Goal: Task Accomplishment & Management: Complete application form

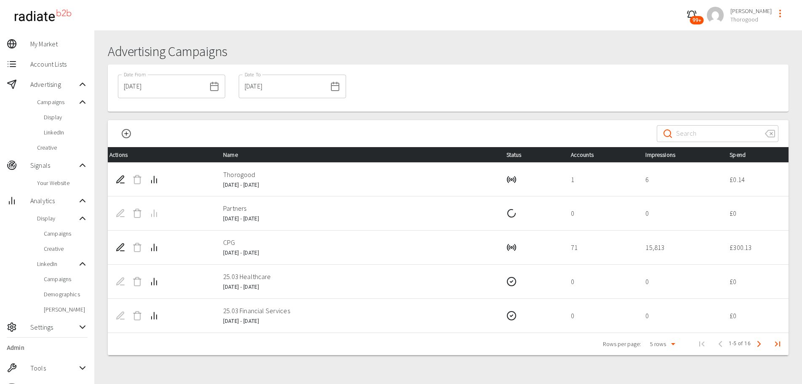
click at [69, 118] on span "Display" at bounding box center [66, 117] width 44 height 8
click at [66, 130] on span "LinkedIn" at bounding box center [66, 132] width 44 height 8
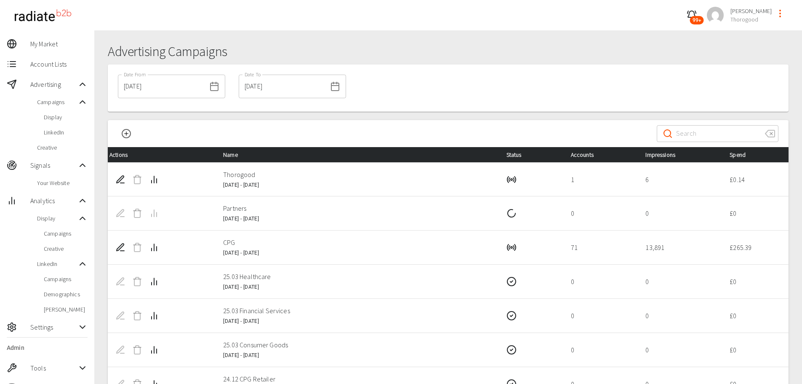
click at [444, 39] on div "Advertising Campaigns Date From 22/08/2025 Date From Date To 28/08/2025 Date To…" at bounding box center [448, 284] width 708 height 509
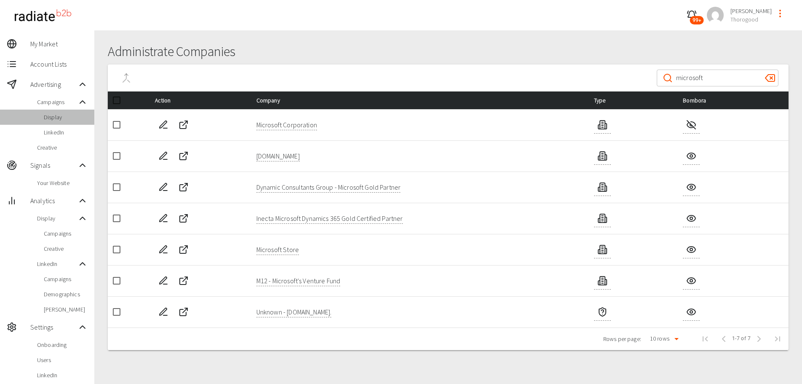
click at [58, 119] on span "Display" at bounding box center [66, 117] width 44 height 8
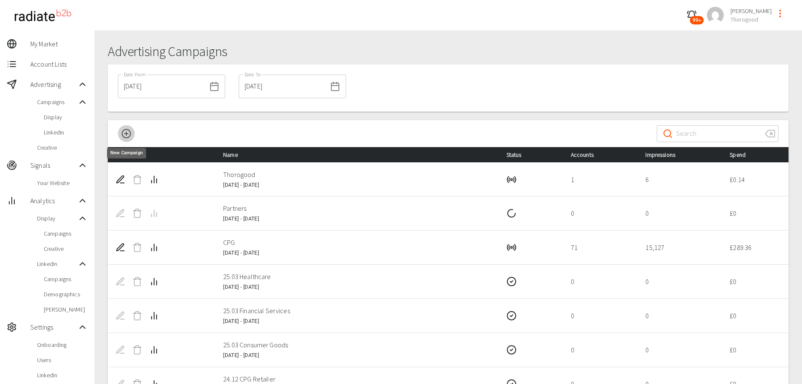
click at [124, 129] on circle "New Campaign" at bounding box center [126, 133] width 8 height 8
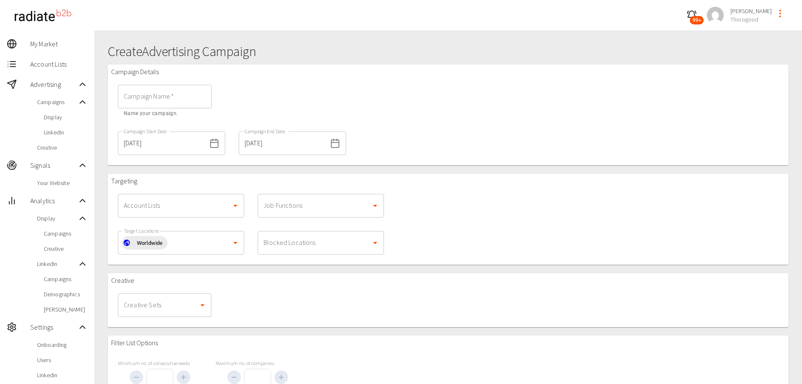
click at [175, 95] on input "Campaign Name   *" at bounding box center [165, 97] width 94 height 24
type input "25.08 Partners"
click at [293, 109] on div "Campaign Name   * 25.08 Partners Campaign Name   * Name your campaign." at bounding box center [232, 101] width 242 height 47
click at [173, 146] on input "[DATE]" at bounding box center [162, 143] width 88 height 24
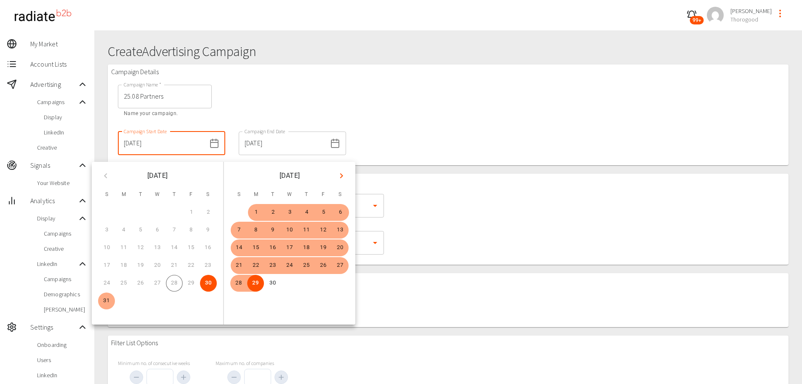
click at [481, 152] on div "Campaign Details Campaign Name   * 25.08 Partners Campaign Name   * Name your c…" at bounding box center [448, 114] width 681 height 101
click at [290, 147] on input "[DATE]" at bounding box center [283, 143] width 88 height 24
click at [342, 176] on icon "Next month" at bounding box center [342, 176] width 10 height 10
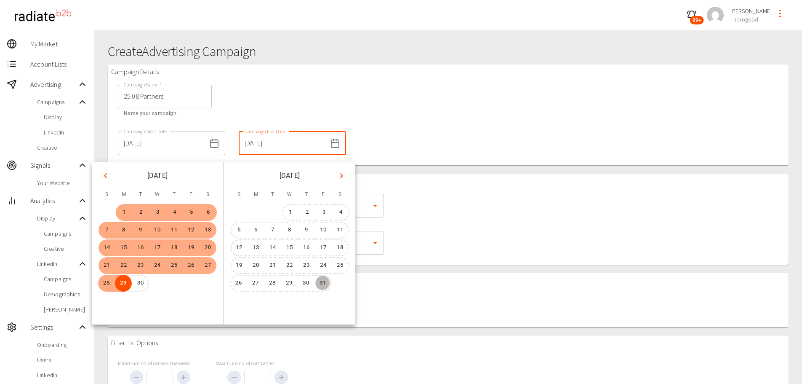
drag, startPoint x: 320, startPoint y: 283, endPoint x: 334, endPoint y: 274, distance: 17.1
click at [322, 283] on button "31" at bounding box center [323, 283] width 17 height 17
type input "[DATE]"
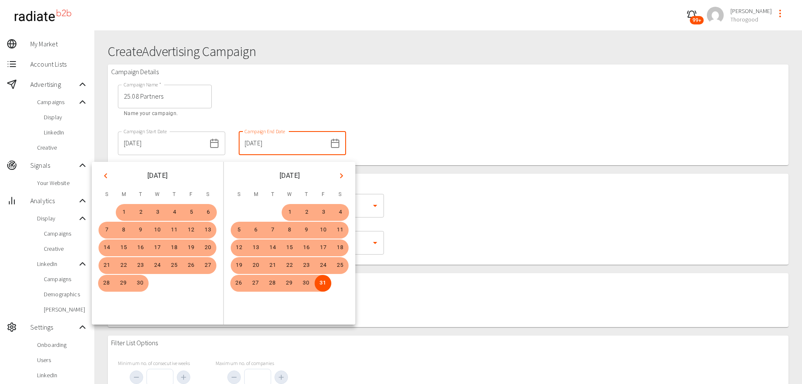
click at [437, 224] on div "Targeting Account Lists Account Lists Job Functions Job Functions Target Locati…" at bounding box center [448, 219] width 681 height 91
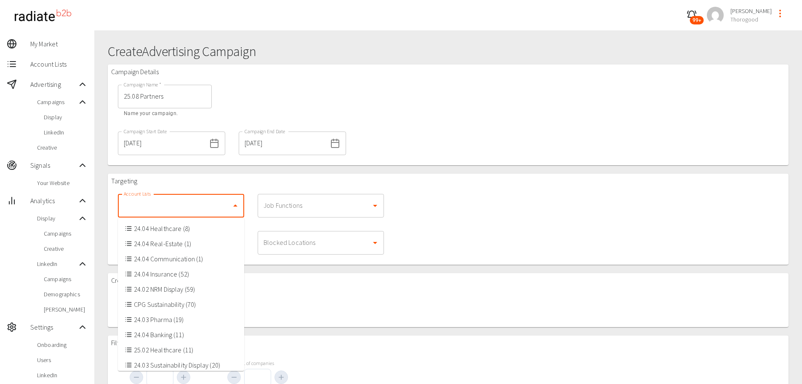
click at [192, 206] on input "Account Lists" at bounding box center [175, 206] width 106 height 16
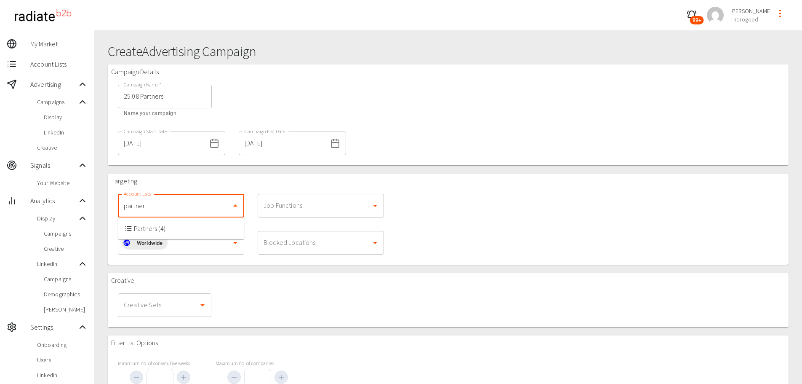
type input "partners"
click at [175, 224] on li "Partners (4)" at bounding box center [181, 228] width 126 height 15
click at [288, 218] on div "Job Functions Job Functions" at bounding box center [321, 205] width 140 height 37
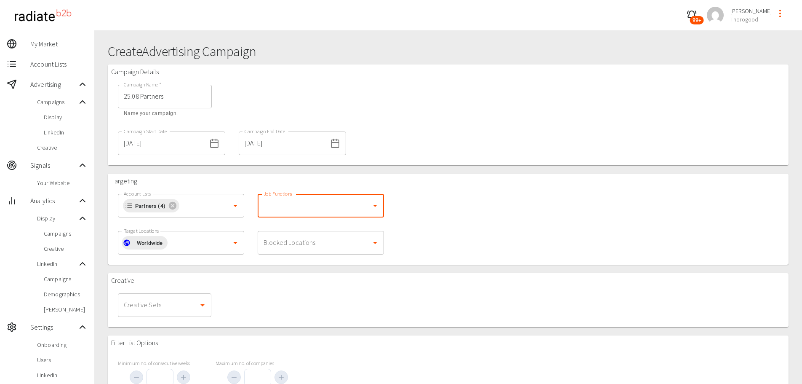
click at [288, 214] on div "Job Functions" at bounding box center [321, 206] width 126 height 24
click at [296, 226] on li "Executives and Management" at bounding box center [321, 228] width 126 height 15
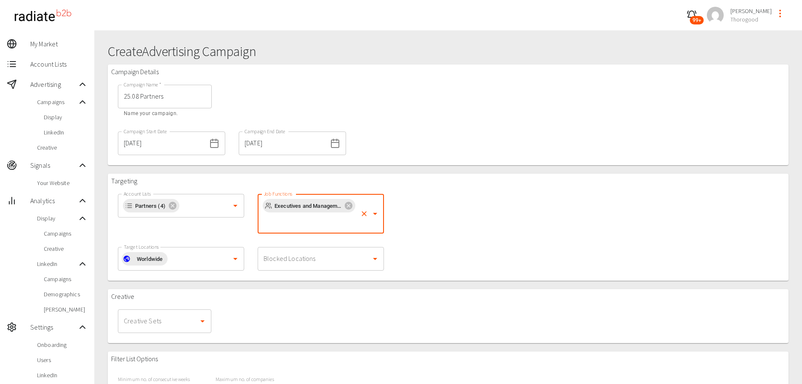
click at [322, 220] on input "Job Functions" at bounding box center [309, 222] width 95 height 16
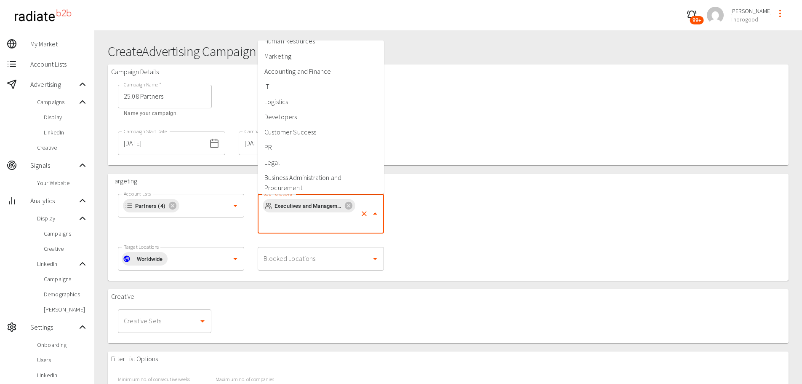
scroll to position [15, 0]
click at [284, 111] on li "Developers" at bounding box center [321, 111] width 126 height 15
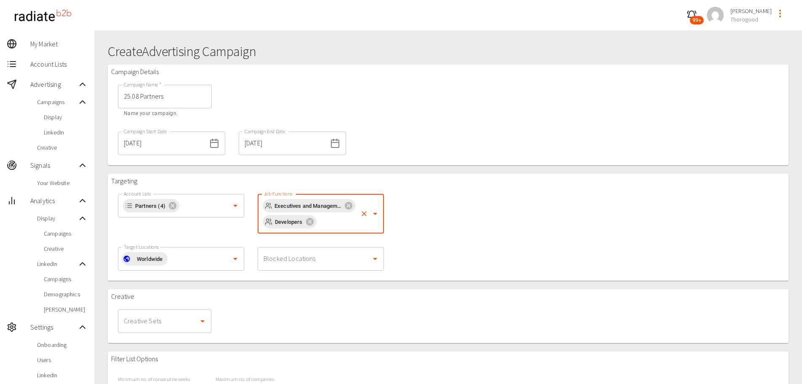
click at [327, 227] on input "Job Functions" at bounding box center [337, 222] width 39 height 16
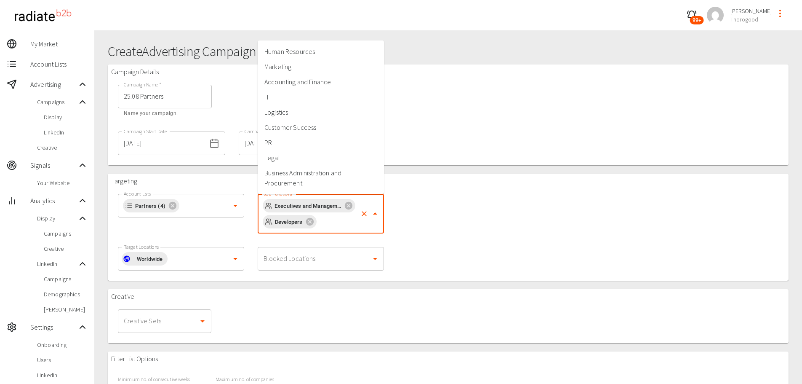
click at [285, 96] on li "IT" at bounding box center [321, 96] width 126 height 15
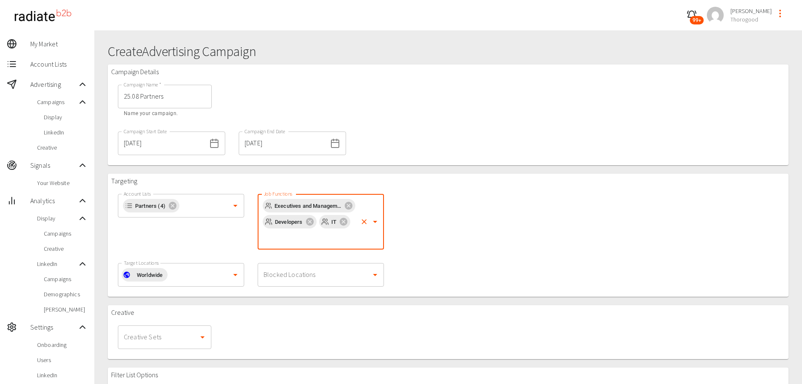
click at [480, 204] on div "Targeting Account Lists Partners (4) Account Lists Job Functions Executives and…" at bounding box center [448, 235] width 681 height 123
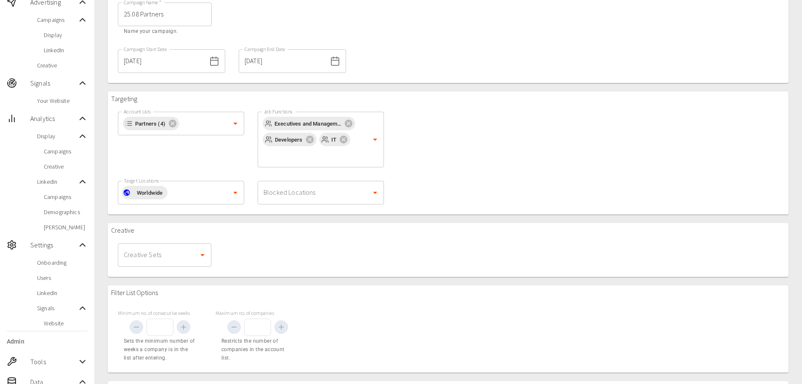
scroll to position [84, 0]
click at [188, 193] on input "Target Locations" at bounding box center [198, 190] width 60 height 16
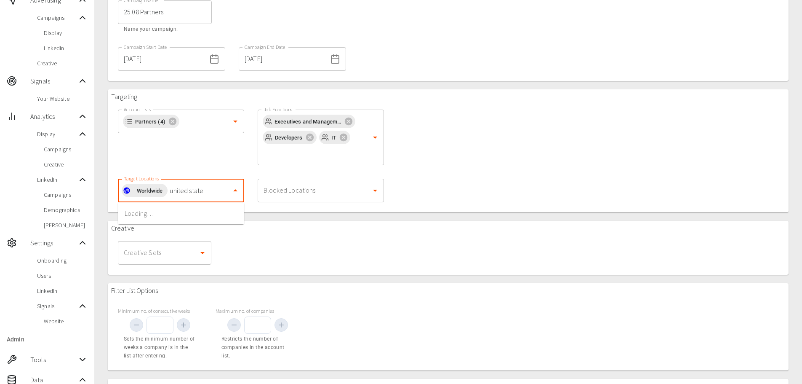
type input "[GEOGRAPHIC_DATA]"
click at [161, 214] on li "[GEOGRAPHIC_DATA]" at bounding box center [181, 213] width 126 height 15
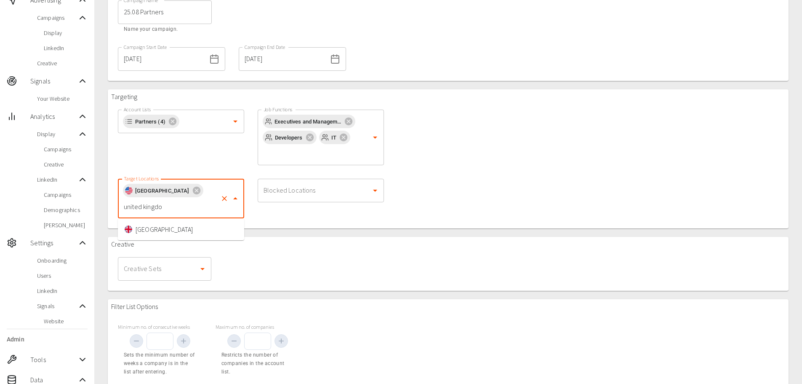
type input "[GEOGRAPHIC_DATA]"
click at [190, 227] on li "[GEOGRAPHIC_DATA]" at bounding box center [181, 229] width 126 height 15
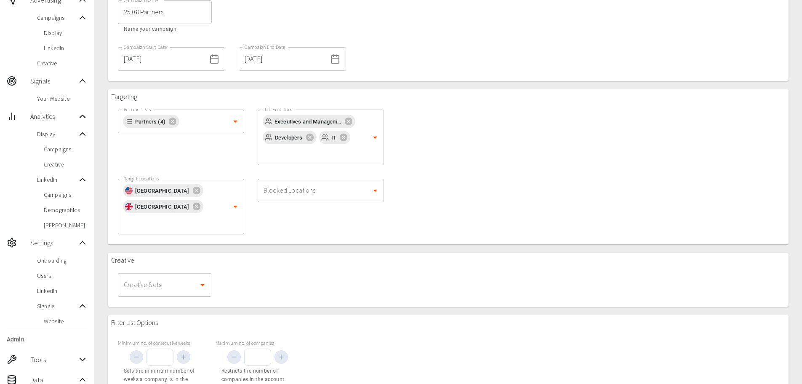
drag, startPoint x: 281, startPoint y: 232, endPoint x: 283, endPoint y: 228, distance: 4.9
click at [282, 244] on div at bounding box center [448, 248] width 681 height 8
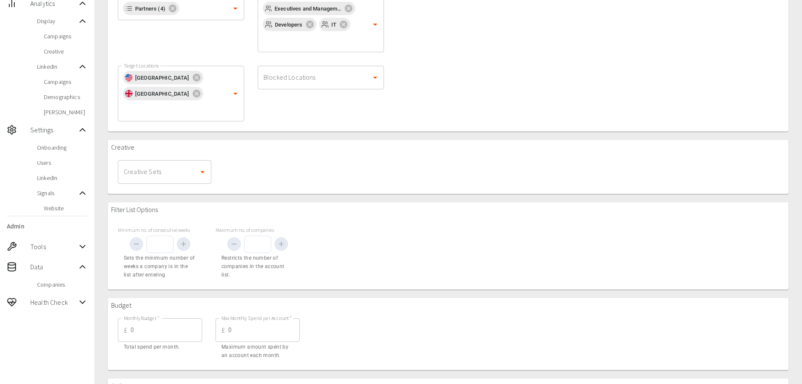
scroll to position [211, 0]
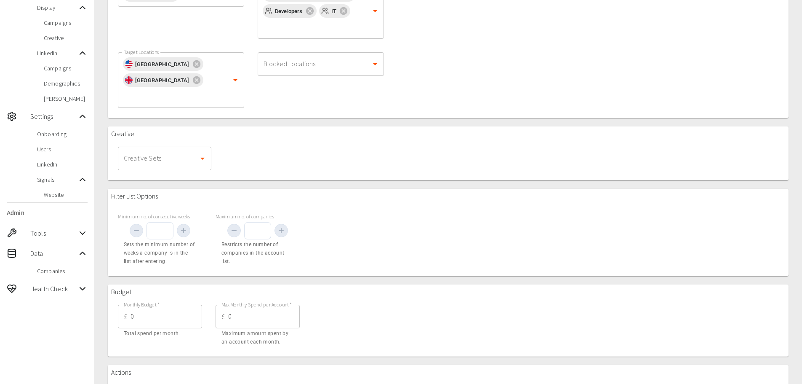
click at [169, 150] on input "Creative Sets" at bounding box center [158, 158] width 73 height 16
click at [166, 242] on li "24.12 CPG Retailer" at bounding box center [165, 240] width 94 height 15
click at [206, 150] on input "Creative Sets" at bounding box center [212, 158] width 30 height 16
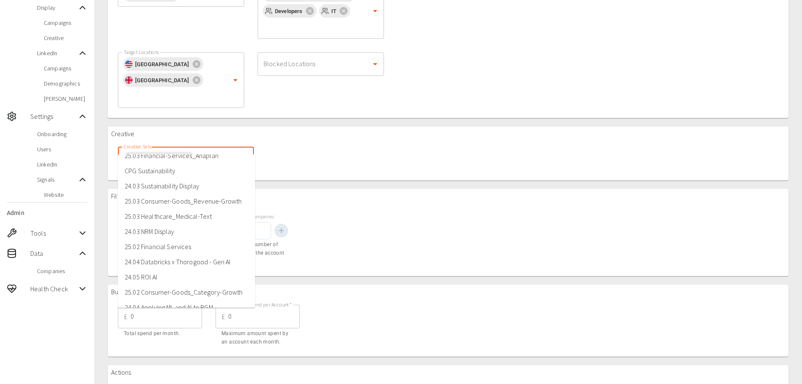
scroll to position [42, 0]
click at [176, 184] on li "CPG Sustainability" at bounding box center [186, 183] width 137 height 15
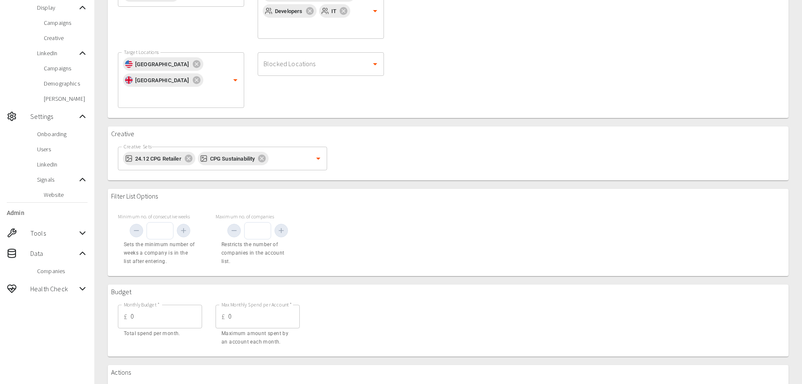
click at [335, 215] on div "Filter List Options Minimum no. of consecutive weeks Sets the minimum number of…" at bounding box center [448, 232] width 681 height 87
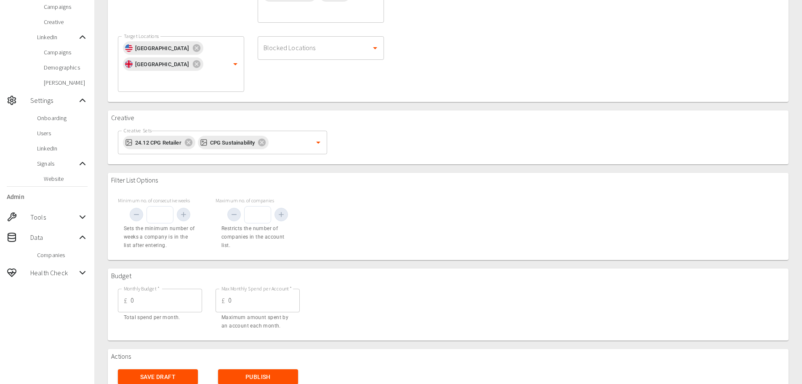
scroll to position [235, 0]
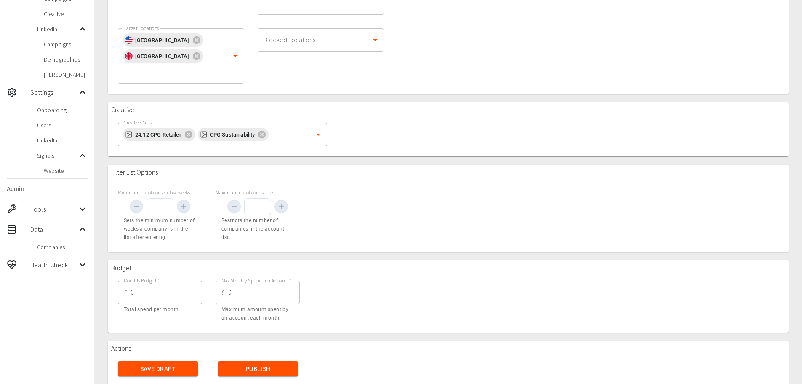
drag, startPoint x: 146, startPoint y: 276, endPoint x: 87, endPoint y: 276, distance: 59.4
click at [87, 276] on div "99+ [PERSON_NAME] Thorogood My Market Account Lists Advertising Campaigns Displ…" at bounding box center [401, 82] width 802 height 634
type input "1000"
type input "10"
click at [316, 275] on div "Budget Monthly Budget   * £ 1000 Monthly Budget   * Total spend per month. Max …" at bounding box center [448, 296] width 681 height 72
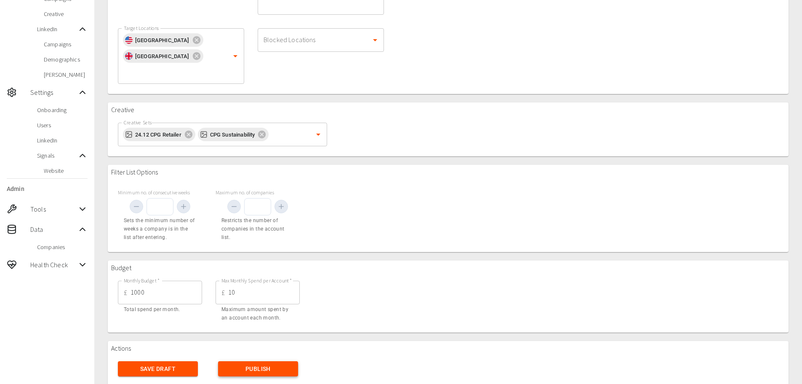
click at [263, 361] on button "Publish" at bounding box center [258, 369] width 80 height 16
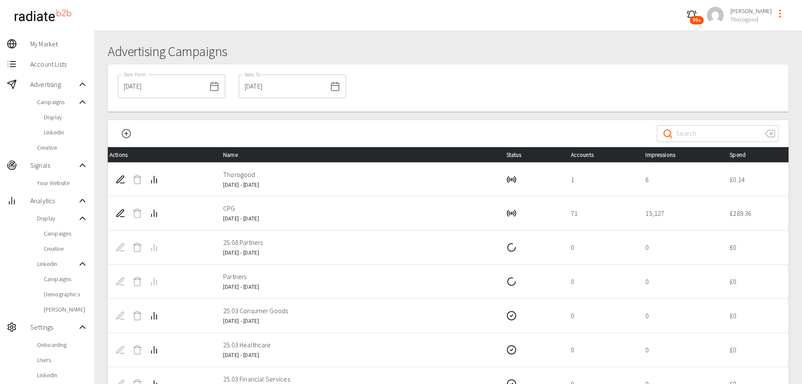
click at [692, 99] on div "Date From [DATE] Date From Date To [DATE] Date To" at bounding box center [448, 87] width 681 height 47
click at [122, 248] on icon "Edit Campaign" at bounding box center [120, 247] width 10 height 10
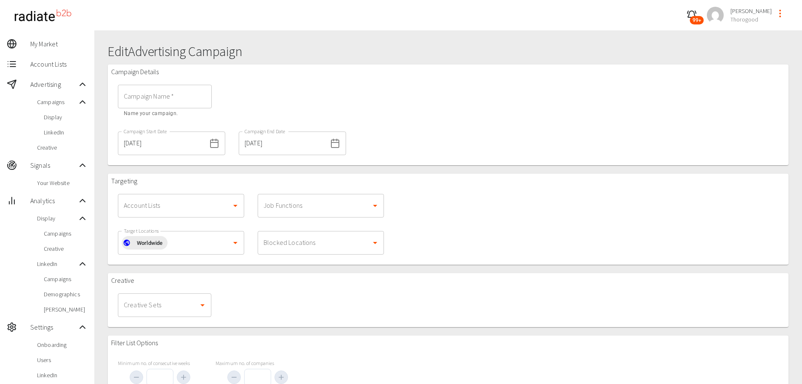
type input "25.08 Partners"
type input "[DATE]"
type input "1000"
type input "10"
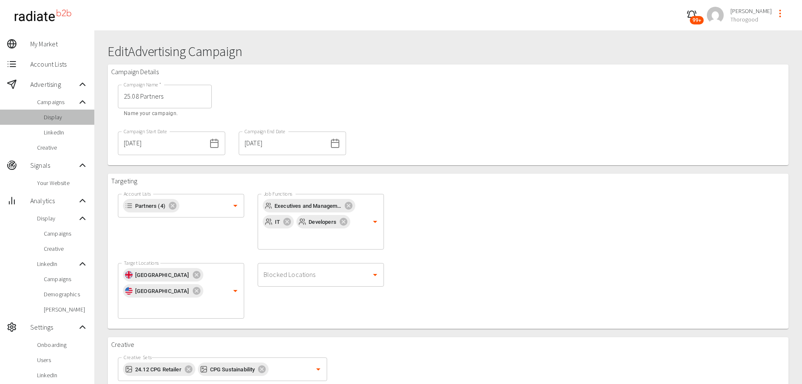
click at [59, 113] on span "Display" at bounding box center [66, 117] width 44 height 8
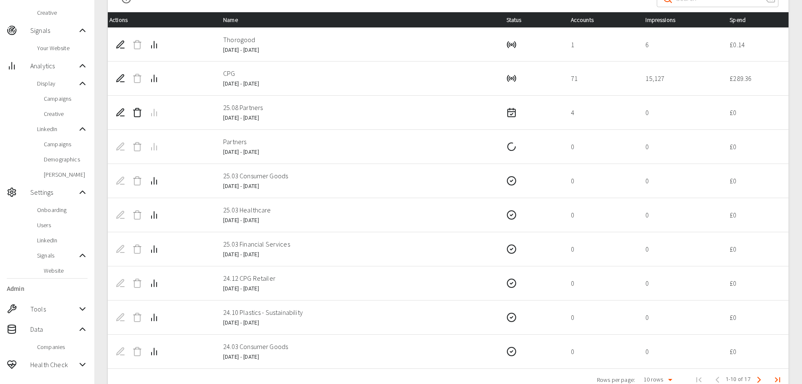
scroll to position [155, 0]
